Goal: Navigation & Orientation: Find specific page/section

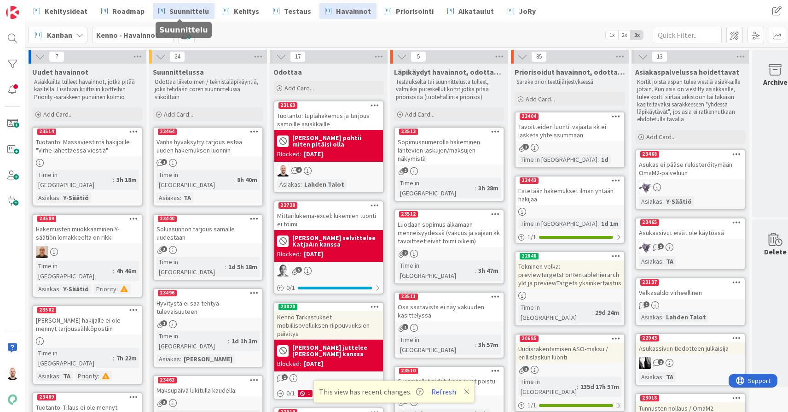
click at [183, 9] on span "Suunnittelu" at bounding box center [189, 11] width 40 height 11
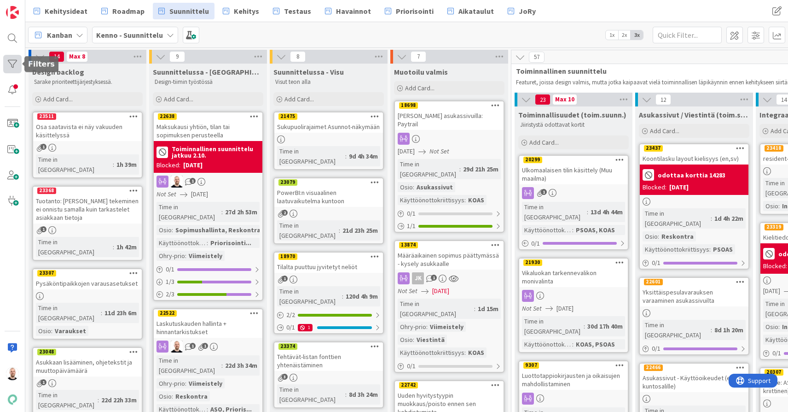
click at [6, 60] on div at bounding box center [12, 64] width 18 height 18
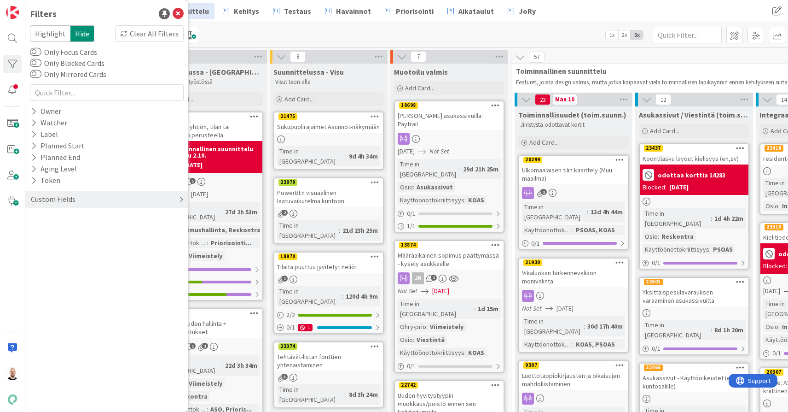
click at [71, 198] on div "Custom Fields" at bounding box center [53, 199] width 47 height 12
click at [371, 72] on div "Suunnittelussa - Visu" at bounding box center [329, 71] width 111 height 9
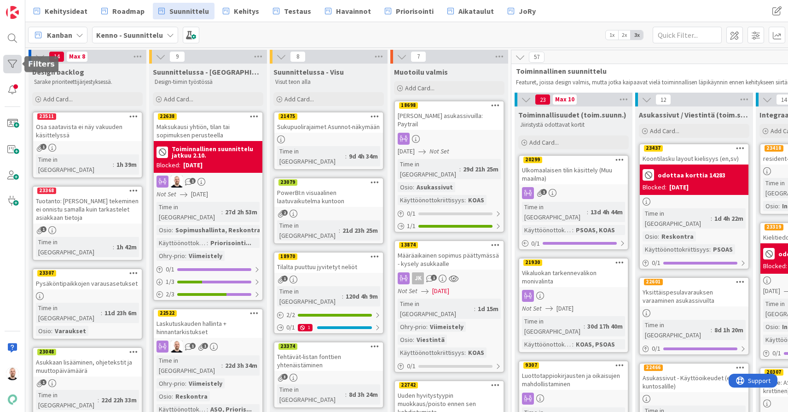
click at [15, 69] on div at bounding box center [12, 64] width 18 height 18
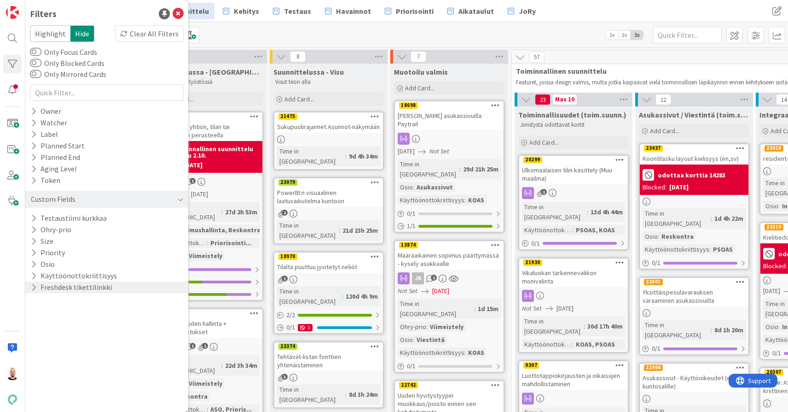
click at [94, 283] on button "Freshdesk tikettilinkki" at bounding box center [71, 287] width 83 height 12
click at [94, 274] on button "Käyttöönottokriittisyys" at bounding box center [74, 276] width 88 height 12
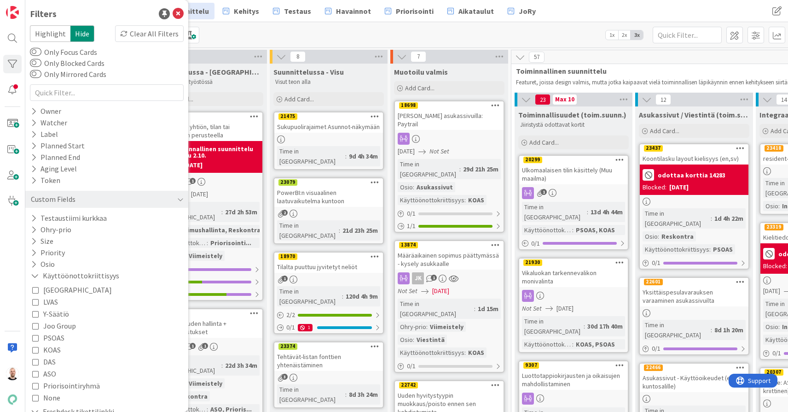
click at [54, 350] on span "KOAS" at bounding box center [51, 350] width 17 height 12
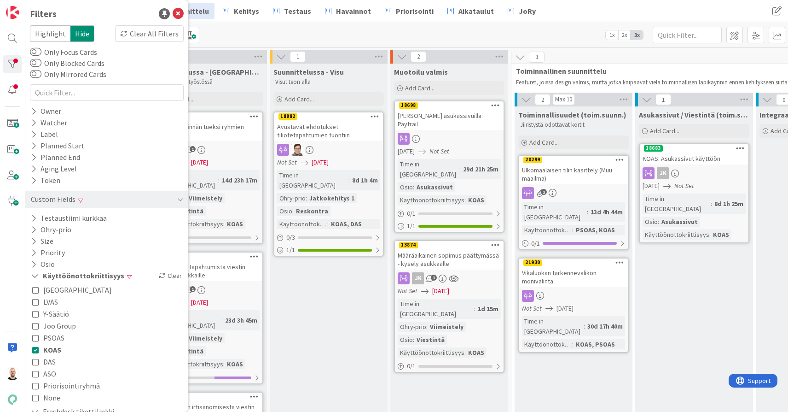
click at [277, 29] on div "Kanban Kenno - Suunnittelu 1x 2x 3x" at bounding box center [406, 34] width 763 height 25
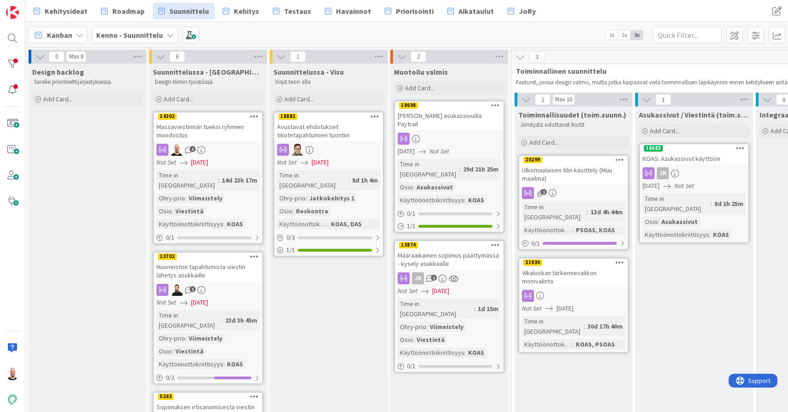
click at [208, 262] on div "Huoneiston tapahtumista viestin lähetys asukkaille" at bounding box center [208, 271] width 109 height 20
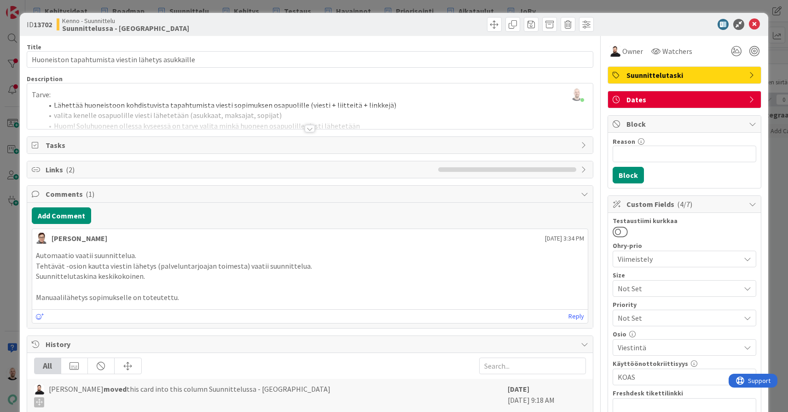
click at [311, 127] on div at bounding box center [310, 128] width 10 height 7
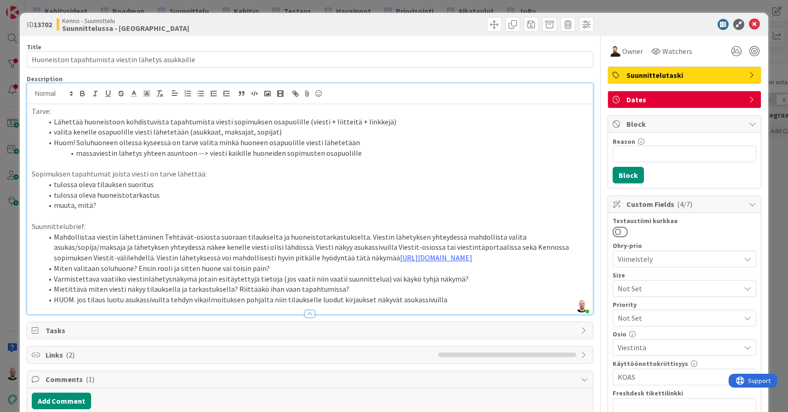
click at [353, 7] on div "ID 13702 Kenno - Suunnittelu Suunnittelussa - Rautalangat Title 50 / 128 Huonei…" at bounding box center [394, 206] width 788 height 412
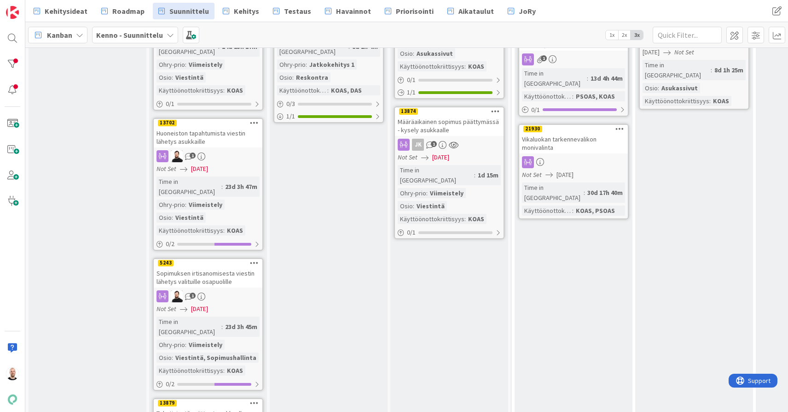
scroll to position [139, 0]
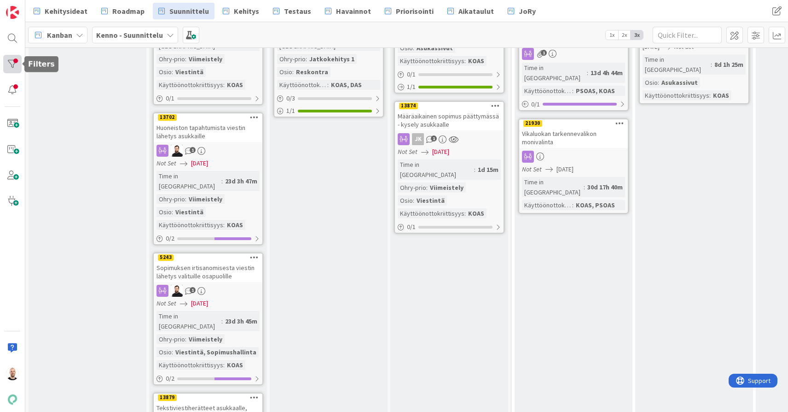
click at [9, 59] on div at bounding box center [12, 64] width 18 height 18
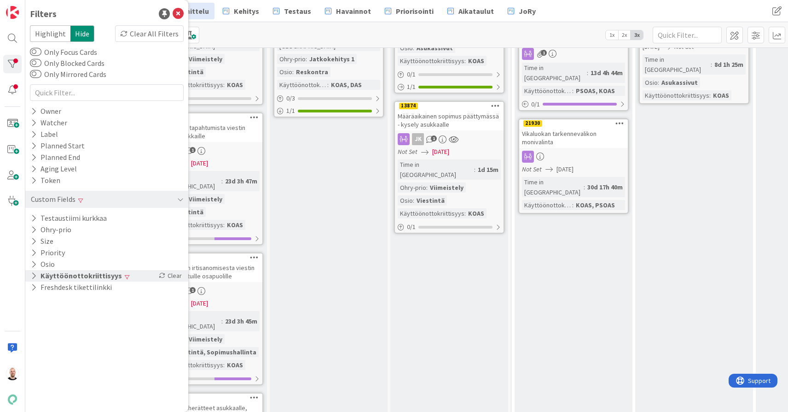
click at [104, 275] on button "Käyttöönottokriittisyys" at bounding box center [76, 276] width 93 height 12
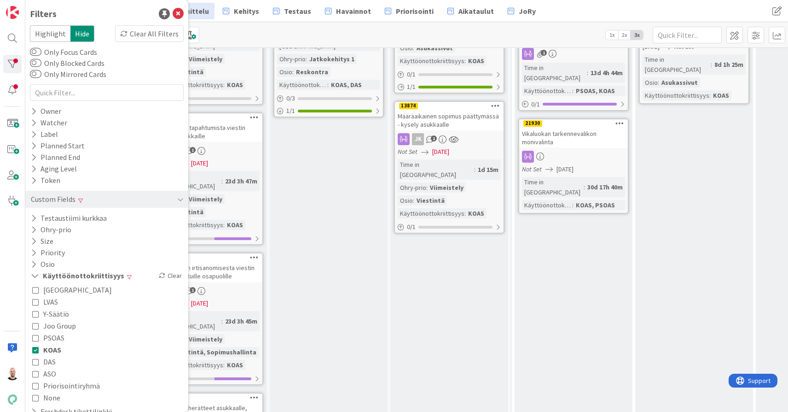
click at [55, 338] on span "PSOAS" at bounding box center [53, 338] width 21 height 12
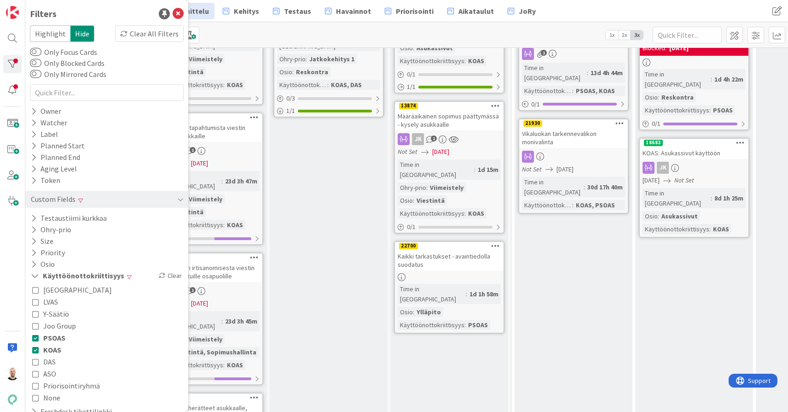
click at [51, 359] on span "DAS" at bounding box center [49, 361] width 12 height 12
click at [307, 223] on div "Suunnittelussa - Visu Visut teon alla Add Card... 18882 Avustavat ehdotukset ti…" at bounding box center [329, 366] width 118 height 884
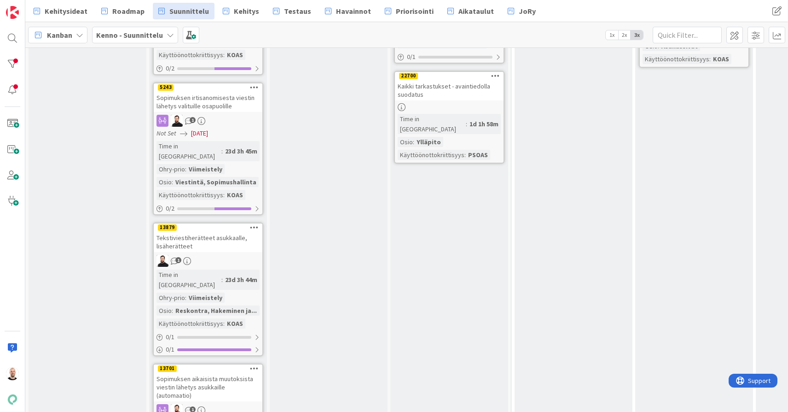
scroll to position [303, 0]
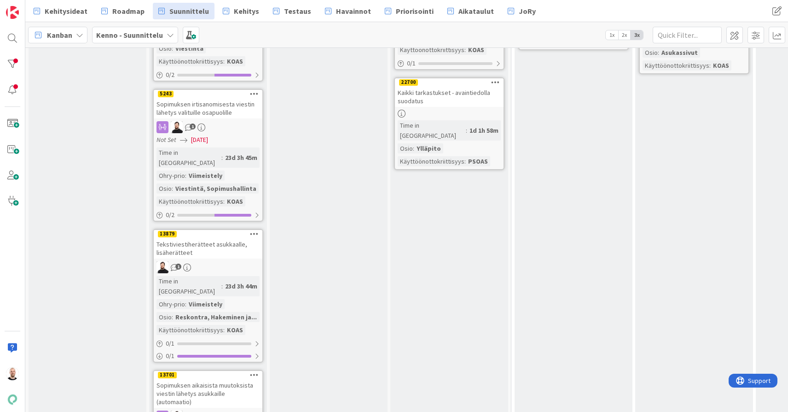
click at [201, 238] on div "Tekstiviestiherätteet asukkaalle, lisäherätteet" at bounding box center [208, 248] width 109 height 20
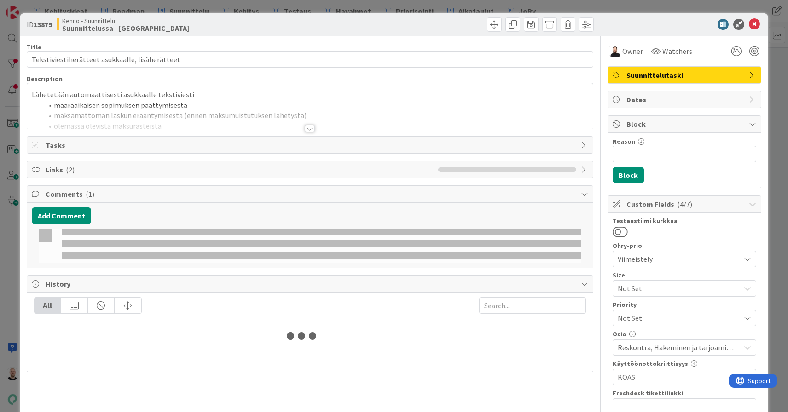
click at [311, 129] on div at bounding box center [310, 128] width 10 height 7
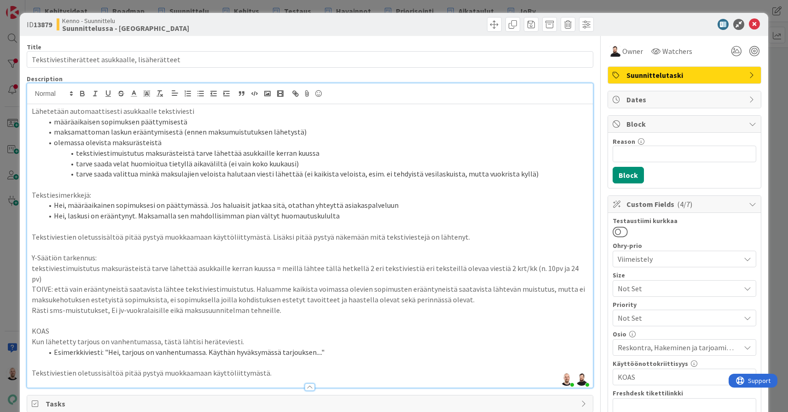
click at [317, 6] on div "ID 13879 Kenno - Suunnittelu Suunnittelussa - Rautalangat Title 47 / 128 Teksti…" at bounding box center [394, 206] width 788 height 412
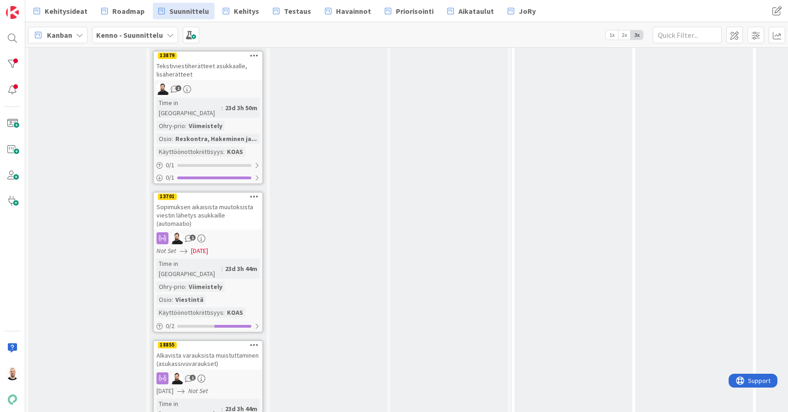
scroll to position [480, 0]
click at [204, 350] on div "Alkavista varauksista muistuttaminen (asukassivuvaraukset)" at bounding box center [208, 360] width 109 height 20
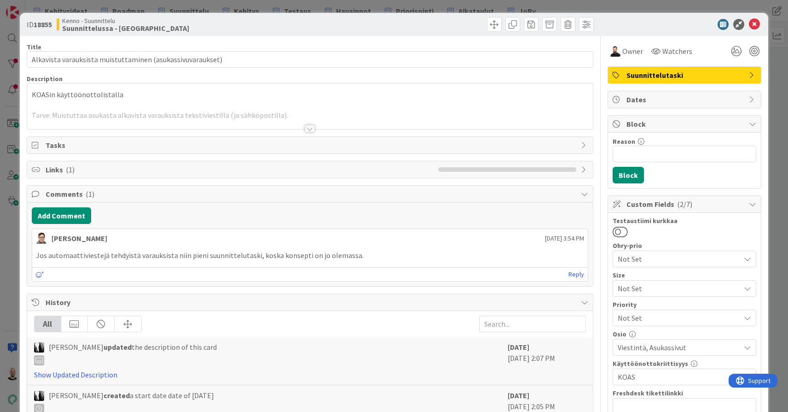
click at [310, 130] on div at bounding box center [310, 128] width 10 height 7
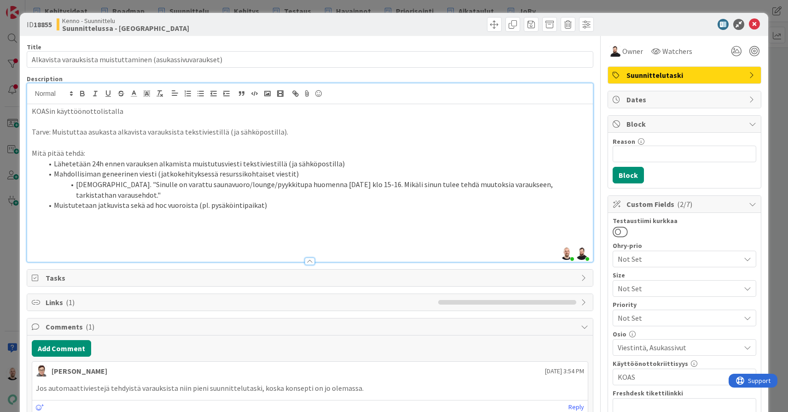
click at [337, 6] on div "ID 18855 Kenno - Suunnittelu Suunnittelussa - Rautalangat Title 58 / 128 Alkavi…" at bounding box center [394, 206] width 788 height 412
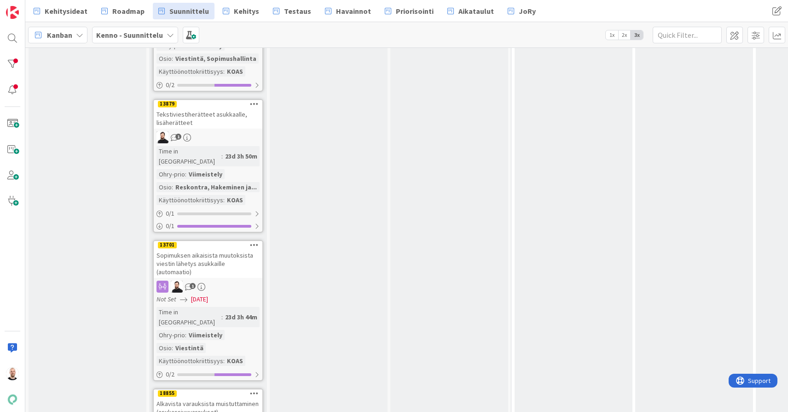
click at [221, 108] on div "Tekstiviestiherätteet asukkaalle, lisäherätteet" at bounding box center [208, 118] width 109 height 20
